Goal: Task Accomplishment & Management: Complete application form

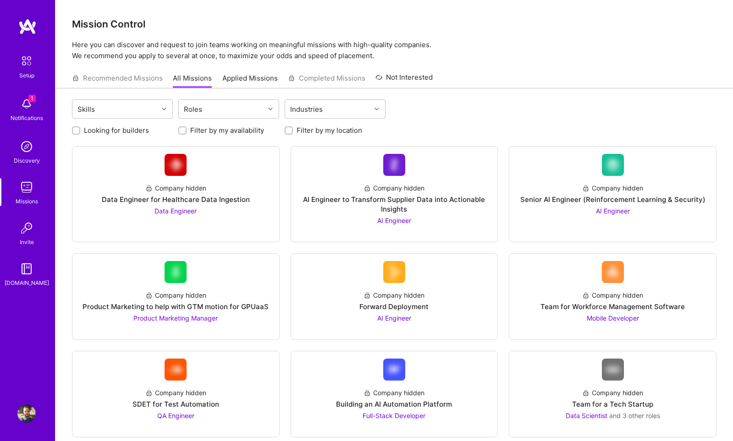
click at [26, 107] on img at bounding box center [26, 104] width 18 height 18
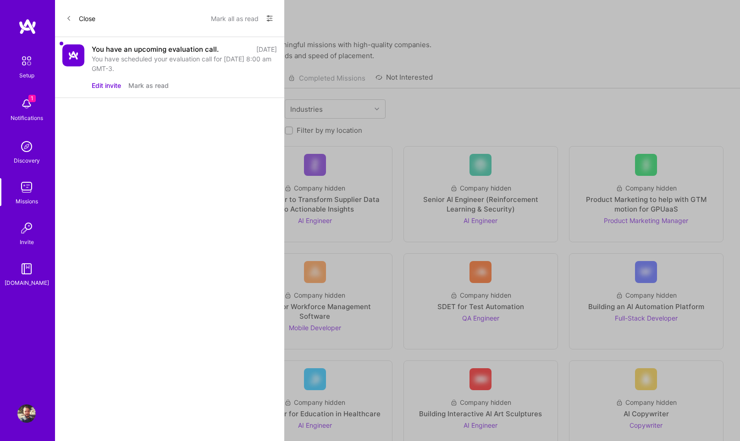
click at [77, 54] on img at bounding box center [73, 55] width 22 height 22
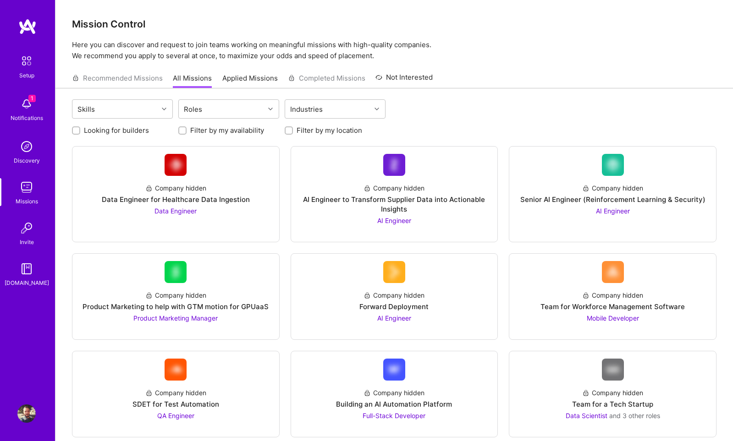
click at [22, 67] on img at bounding box center [26, 60] width 19 height 19
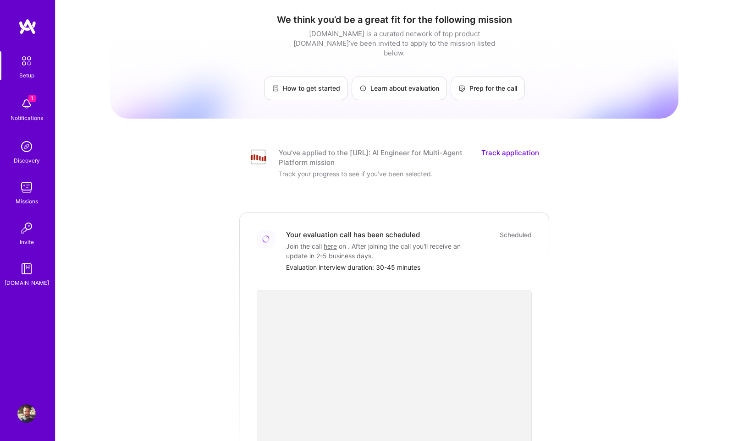
click at [498, 148] on link "Track application" at bounding box center [510, 157] width 58 height 19
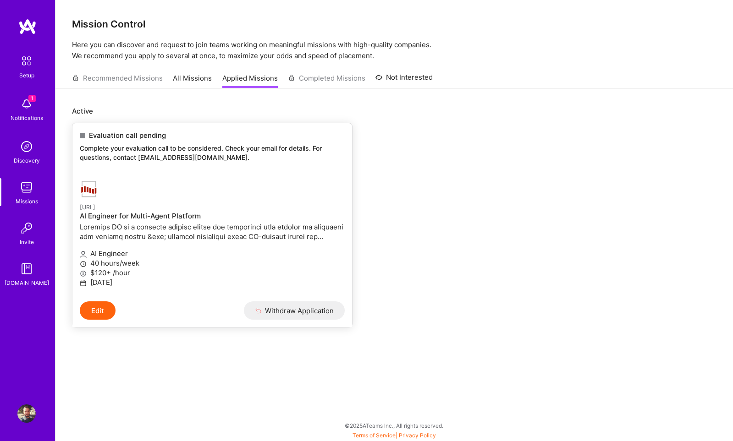
click at [122, 215] on h4 "AI Engineer for Multi-Agent Platform" at bounding box center [212, 216] width 265 height 8
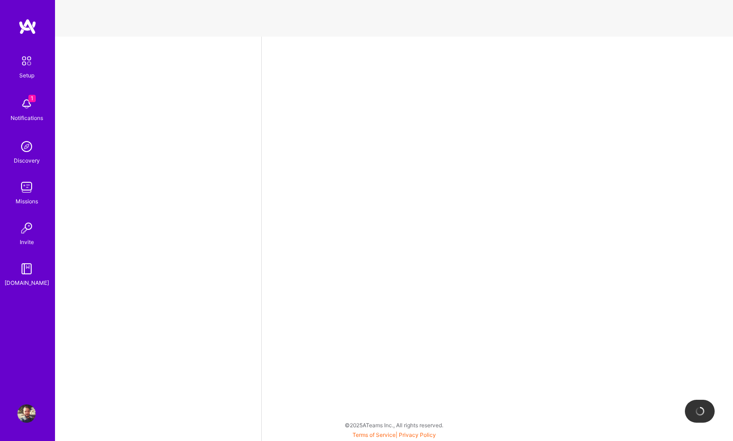
select select "BR"
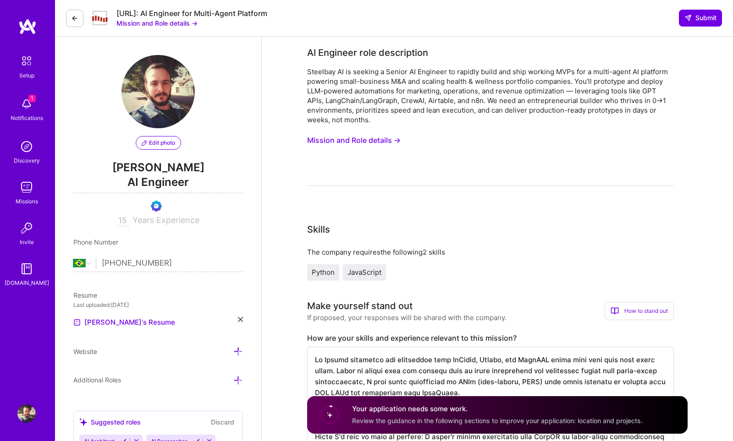
click at [369, 141] on button "Mission and Role details →" at bounding box center [353, 140] width 93 height 17
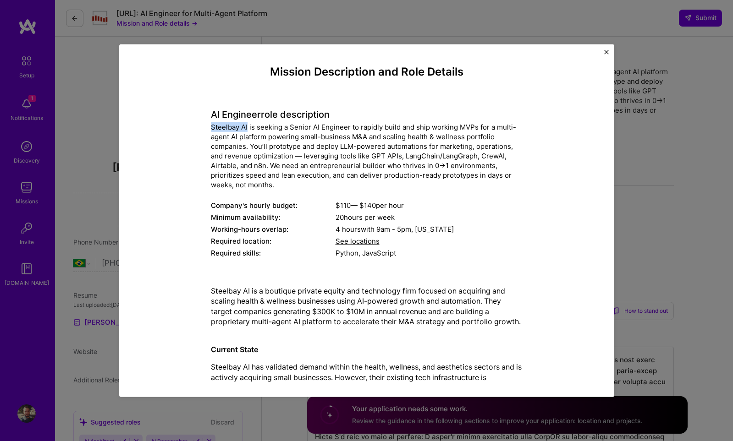
drag, startPoint x: 209, startPoint y: 128, endPoint x: 243, endPoint y: 129, distance: 34.9
click at [243, 129] on div "Steelbay AI is seeking a Senior AI Engineer to rapidly build and ship working M…" at bounding box center [367, 155] width 312 height 67
copy div "Steelbay AI"
